Goal: Information Seeking & Learning: Learn about a topic

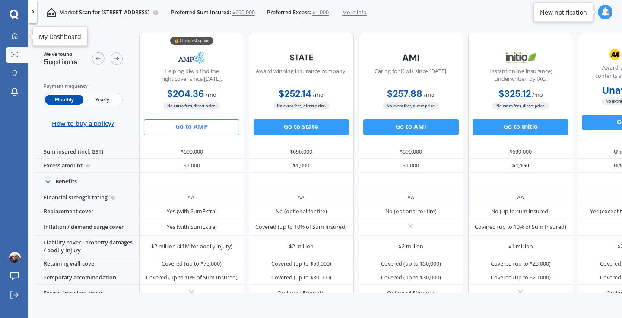
click at [10, 37] on div at bounding box center [15, 36] width 12 height 7
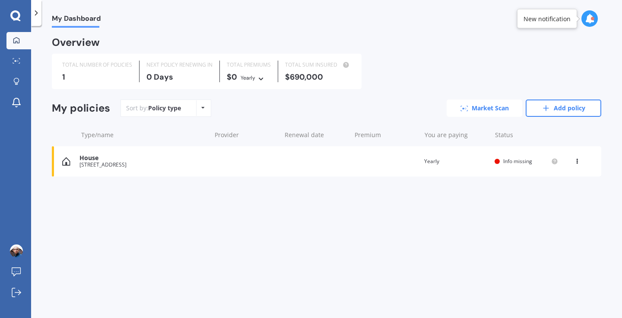
click at [472, 109] on link "Market Scan" at bounding box center [485, 107] width 76 height 17
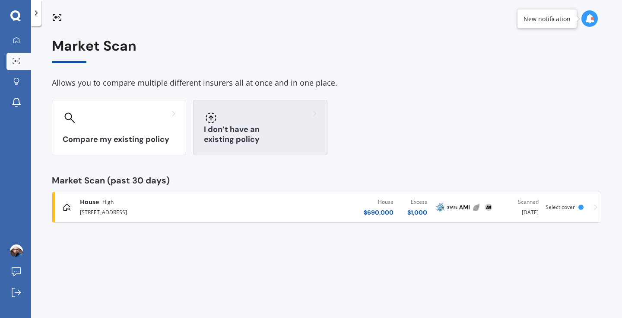
click at [285, 124] on div at bounding box center [260, 118] width 113 height 14
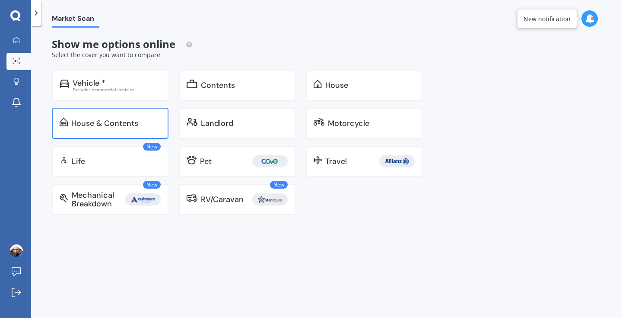
click at [82, 129] on div "House & Contents" at bounding box center [110, 123] width 117 height 31
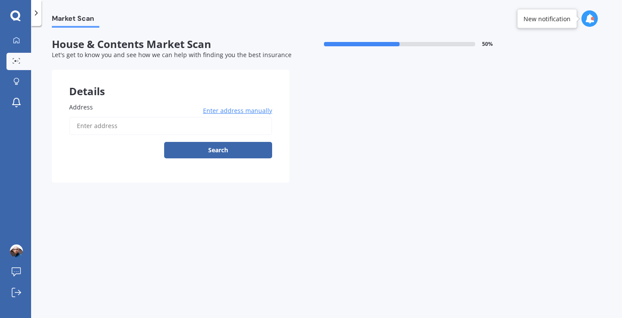
click at [391, 77] on div "Details Address Enter address manually Search Previous Next" at bounding box center [289, 126] width 475 height 113
